Goal: Find specific page/section: Find specific page/section

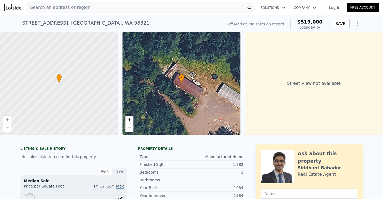
click at [93, 9] on div "Search an address or region" at bounding box center [141, 7] width 230 height 11
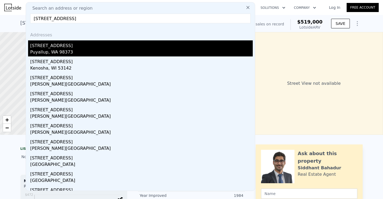
type input "[STREET_ADDRESS]"
click at [70, 49] on div "Puyallup, WA 98373" at bounding box center [141, 52] width 223 height 7
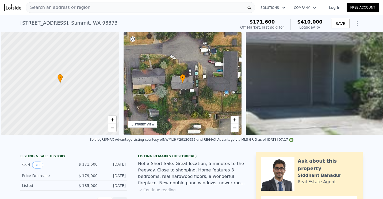
scroll to position [0, 2]
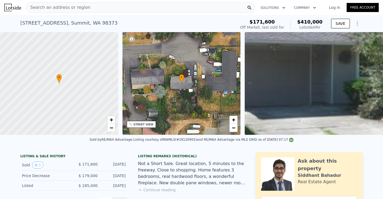
click at [82, 9] on span "Search an address or region" at bounding box center [58, 7] width 65 height 6
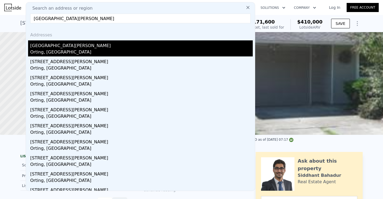
type input "[GEOGRAPHIC_DATA][PERSON_NAME]"
click at [75, 45] on div "[GEOGRAPHIC_DATA][PERSON_NAME]" at bounding box center [141, 44] width 223 height 9
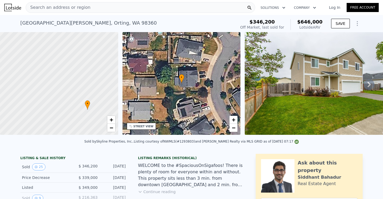
drag, startPoint x: 50, startPoint y: 78, endPoint x: 78, endPoint y: 105, distance: 38.6
click at [78, 105] on div at bounding box center [59, 83] width 142 height 123
